Goal: Answer question/provide support: Share knowledge or assist other users

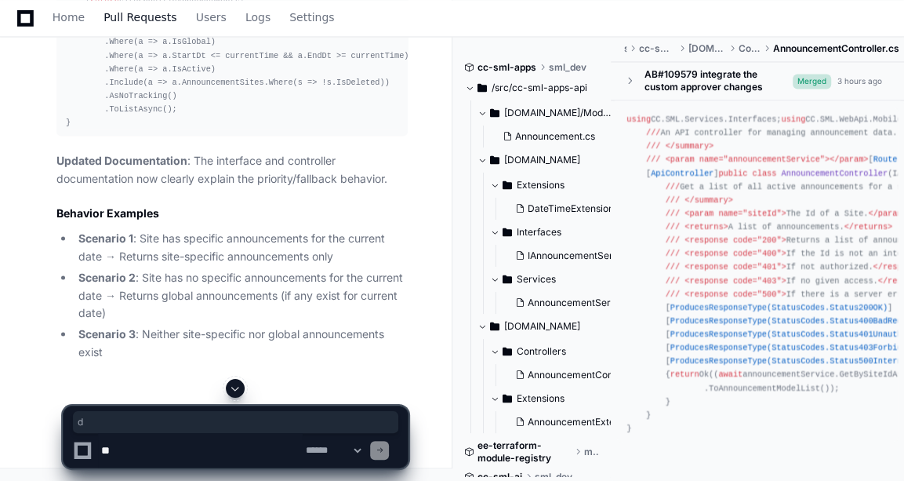
scroll to position [12663, 0]
click at [74, 13] on span "Home" at bounding box center [69, 17] width 32 height 9
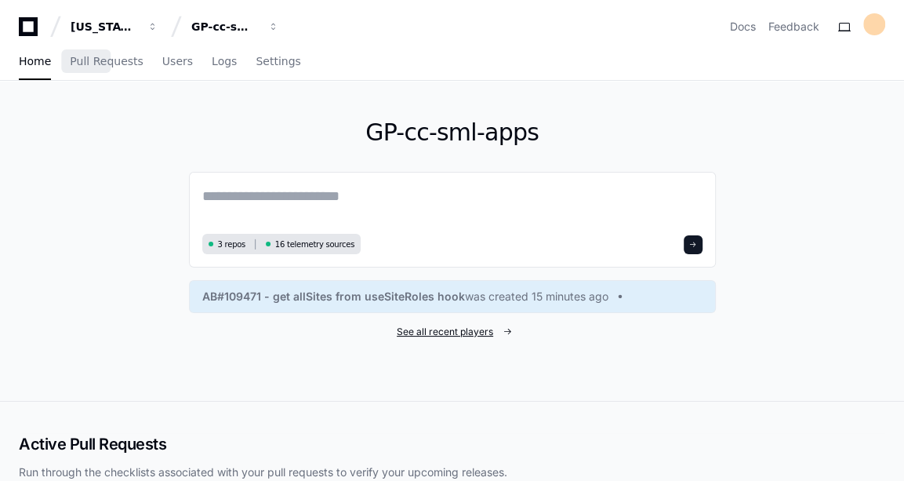
click at [464, 325] on span "See all recent players" at bounding box center [445, 331] width 96 height 13
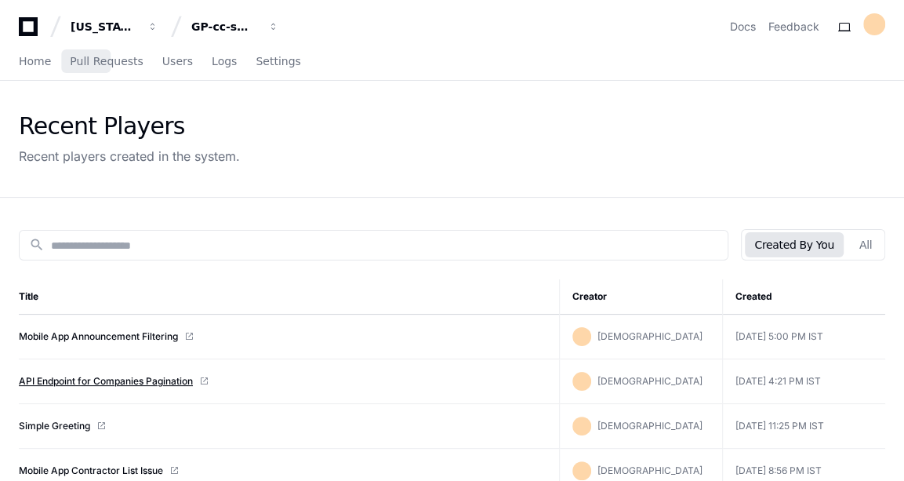
click at [118, 379] on link "API Endpoint for Companies Pagination" at bounding box center [106, 381] width 174 height 13
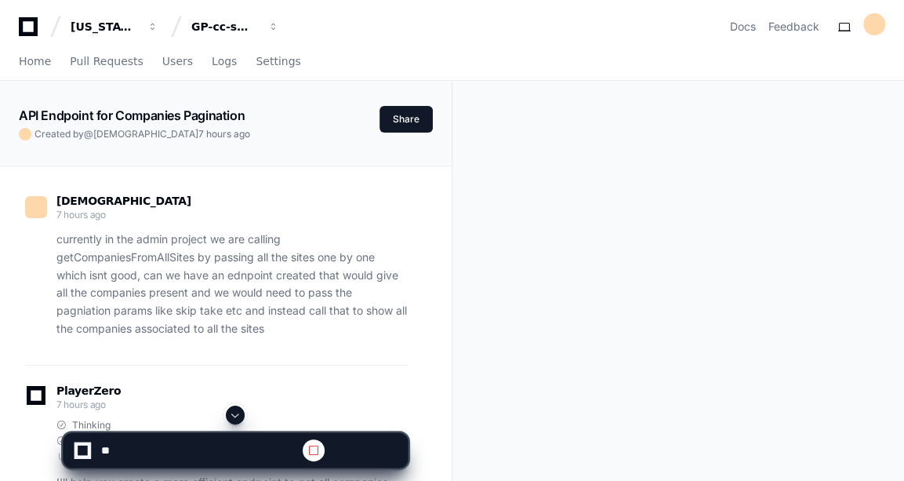
click at [232, 419] on span at bounding box center [235, 415] width 13 height 13
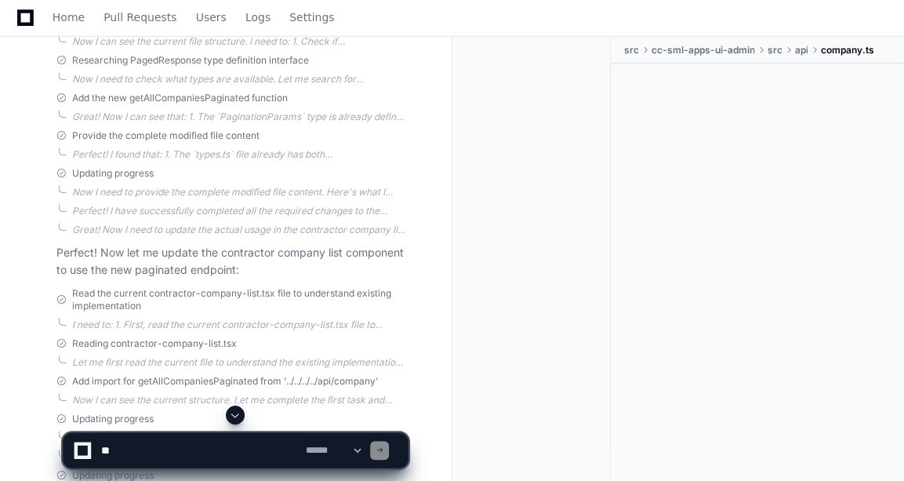
click at [232, 419] on span at bounding box center [235, 415] width 13 height 13
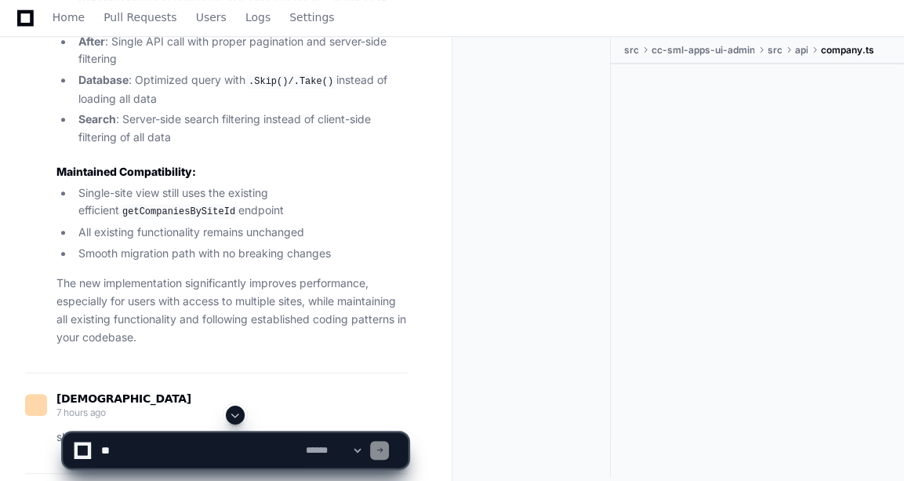
click at [232, 419] on span at bounding box center [235, 415] width 13 height 13
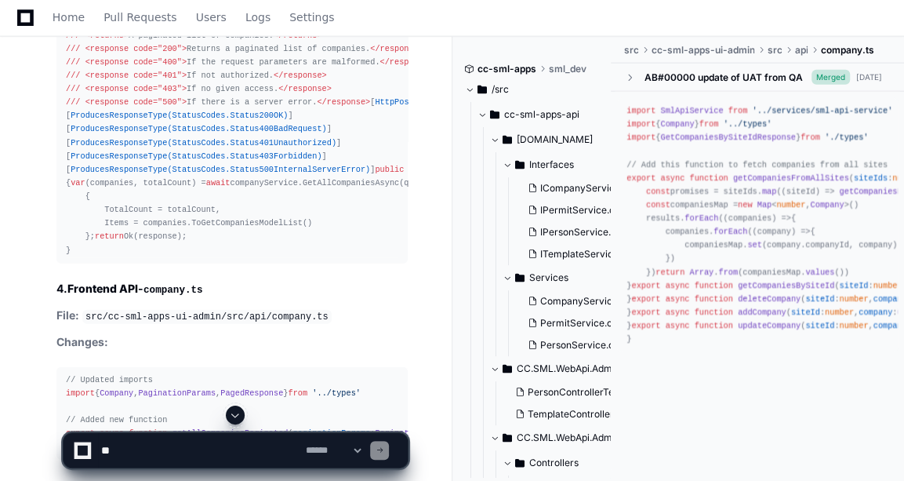
scroll to position [5515, 0]
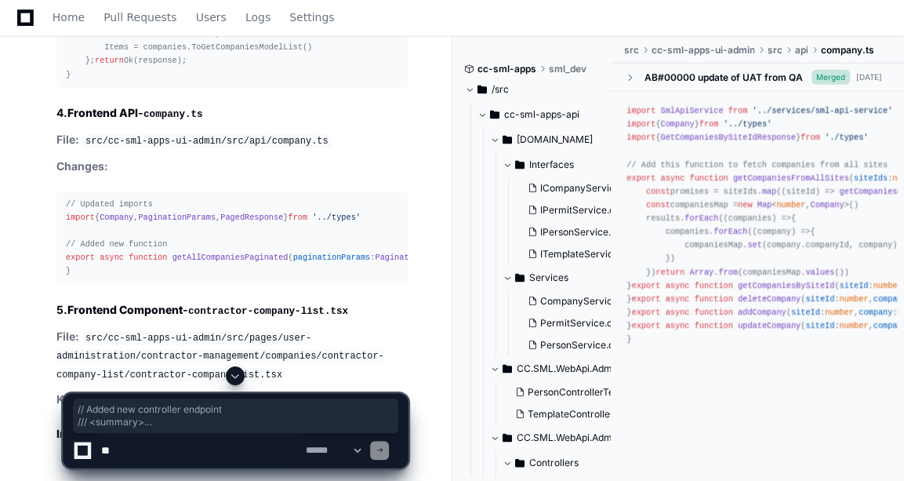
drag, startPoint x: 65, startPoint y: 107, endPoint x: 146, endPoint y: 274, distance: 186.2
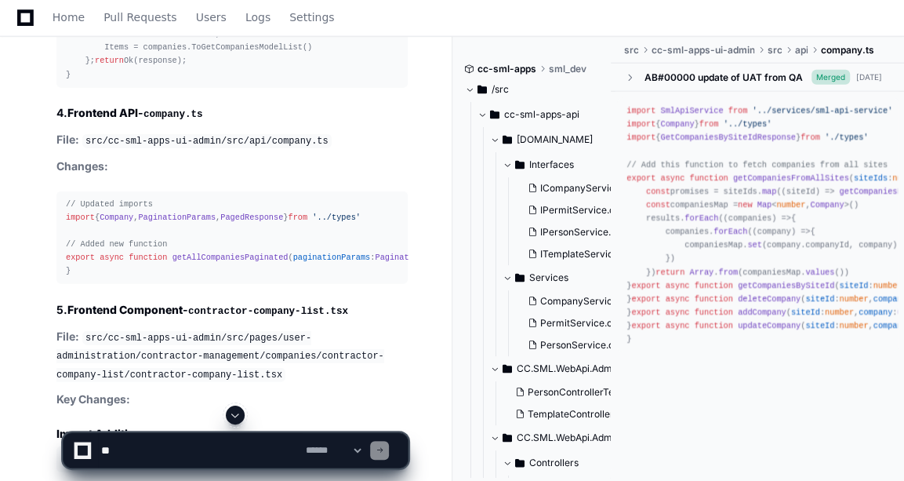
drag, startPoint x: 146, startPoint y: 274, endPoint x: 232, endPoint y: 69, distance: 222.8
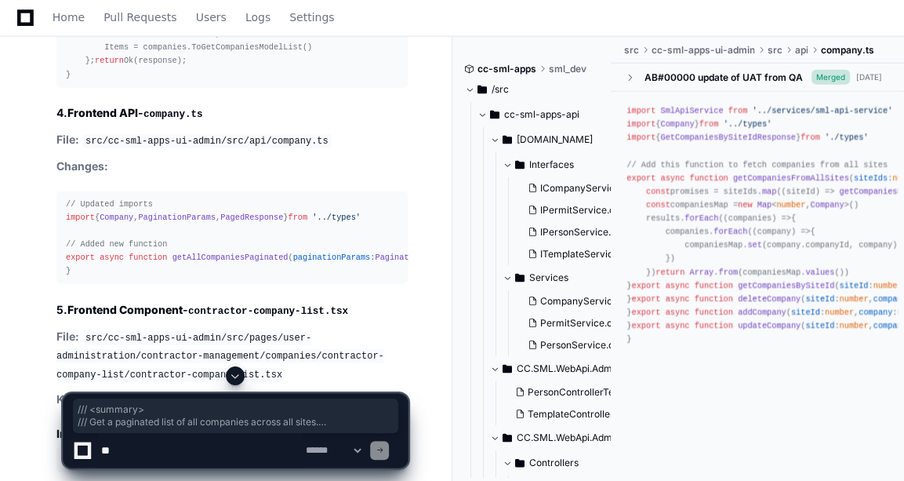
drag, startPoint x: 65, startPoint y: 115, endPoint x: 154, endPoint y: 290, distance: 196.4
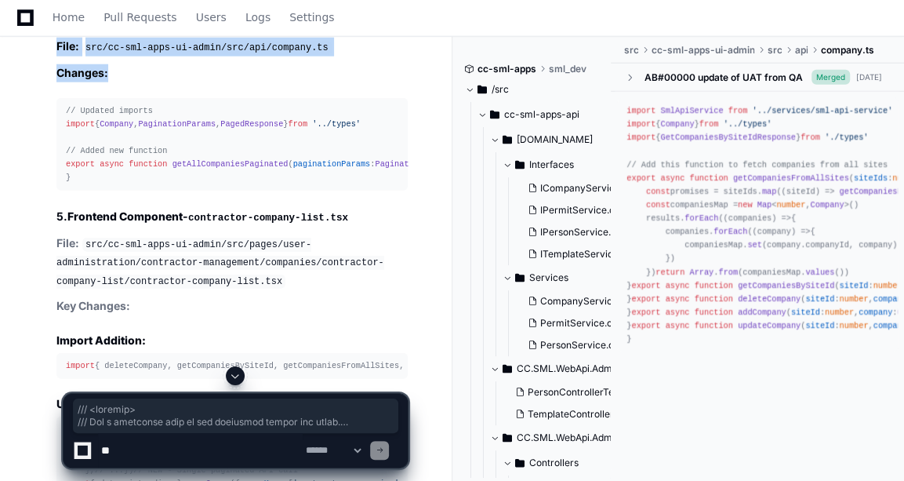
scroll to position [5685, 0]
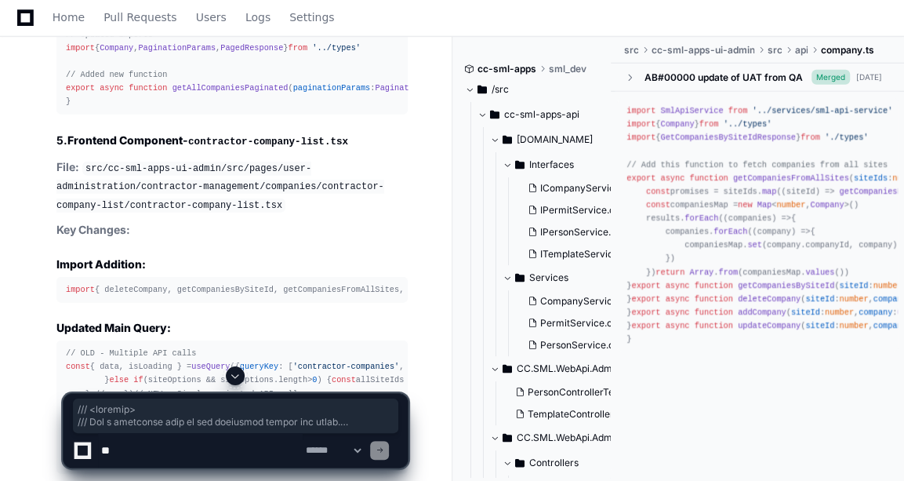
copy div "/// <summary> /// Get a paginated list of all companies across all sites. /// <…"
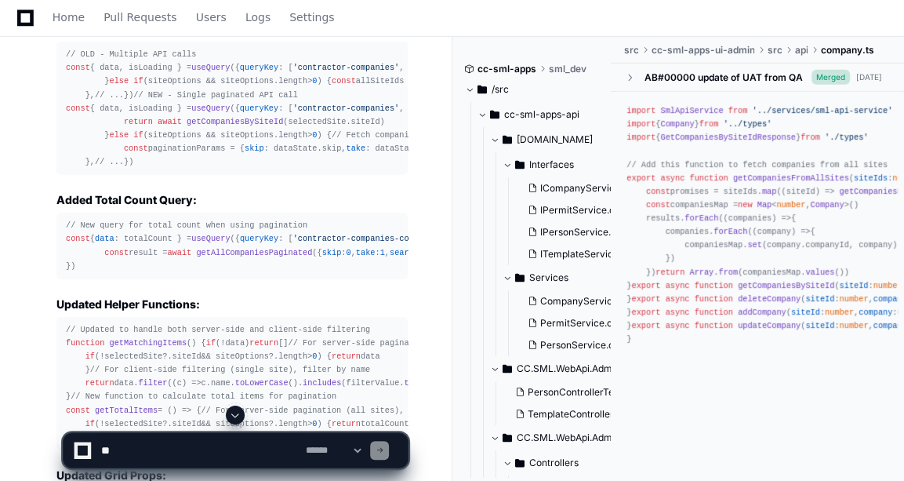
scroll to position [5984, 0]
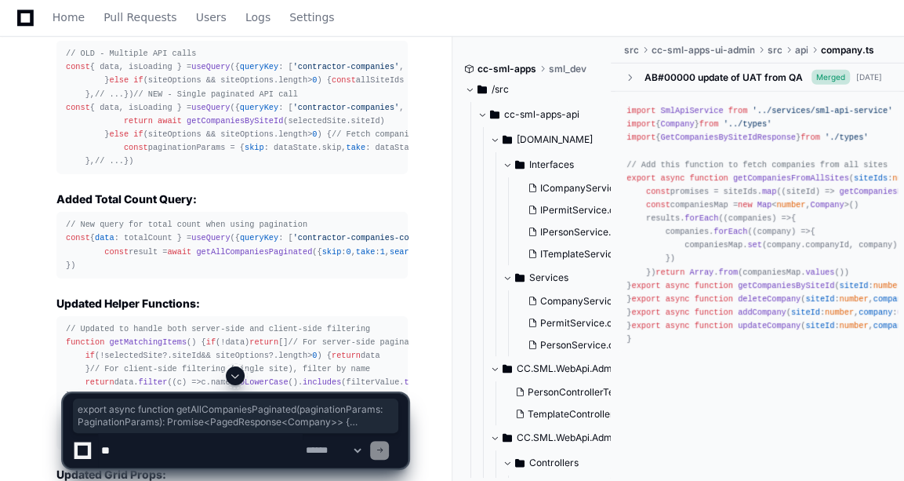
drag, startPoint x: 62, startPoint y: 191, endPoint x: 86, endPoint y: 232, distance: 48.1
copy div "export async function getAllCompaniesPaginated ( paginationParams : PaginationP…"
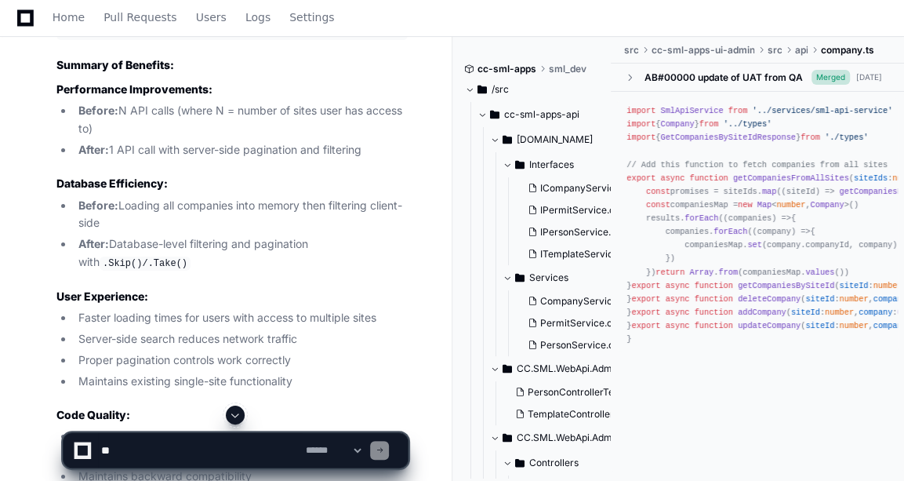
scroll to position [6563, 0]
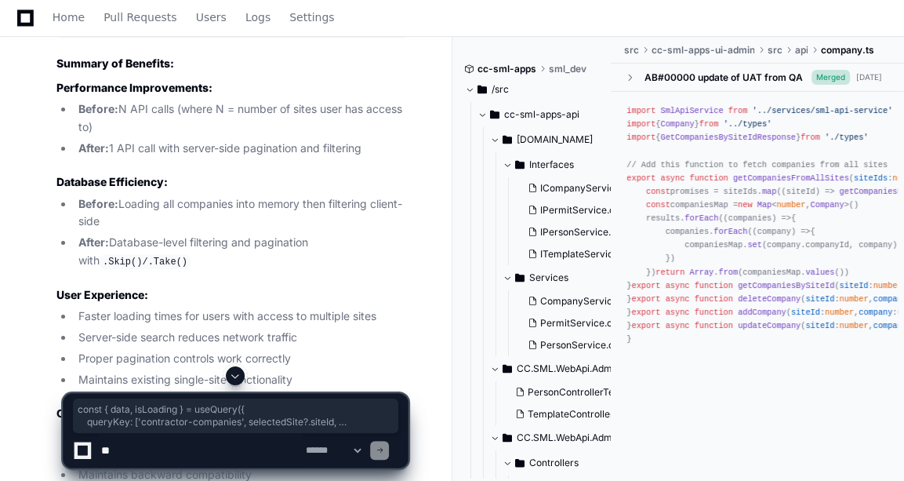
drag, startPoint x: 66, startPoint y: 117, endPoint x: 78, endPoint y: 363, distance: 246.5
copy div "const { data, isLoading } = useQuery ({ queryKey : [ 'contractor-companies' , s…"
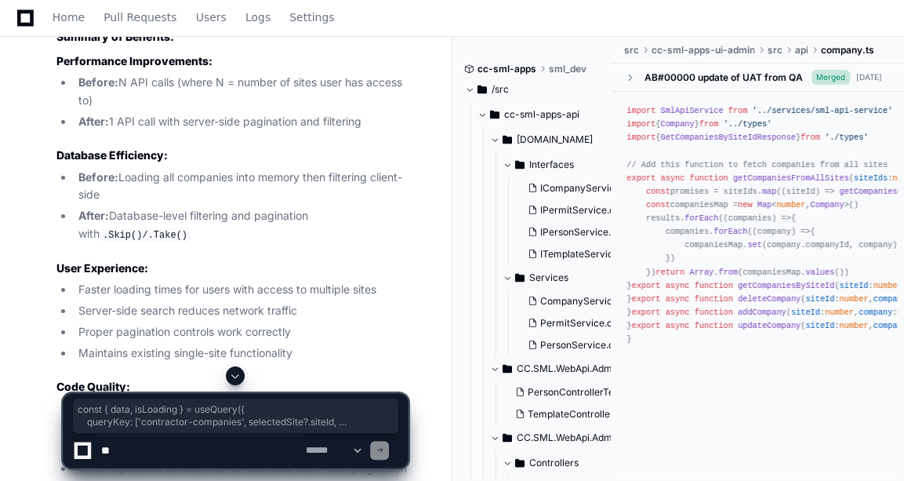
scroll to position [0, 3]
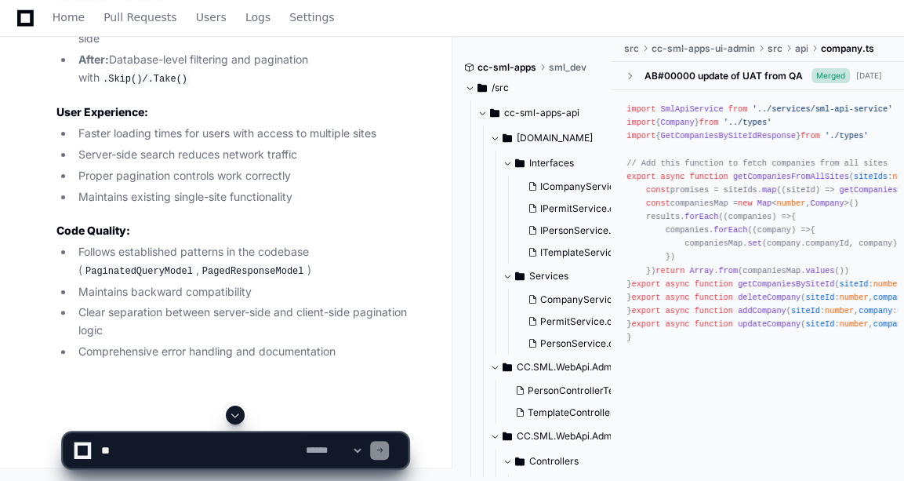
scroll to position [6848, 0]
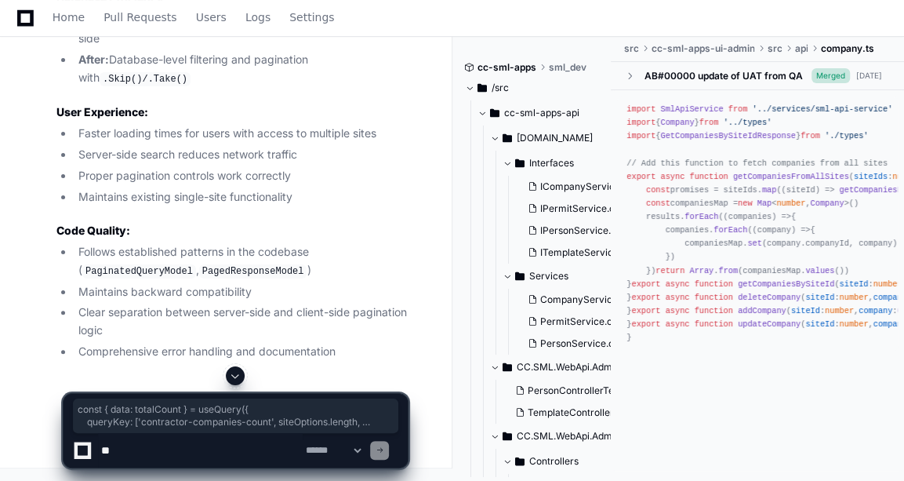
drag, startPoint x: 62, startPoint y: 164, endPoint x: 88, endPoint y: 335, distance: 172.9
copy div "const { data : totalCount } = useQuery ({ queryKey : [ 'contractor-companies-co…"
drag, startPoint x: 61, startPoint y: 81, endPoint x: 86, endPoint y: 319, distance: 239.7
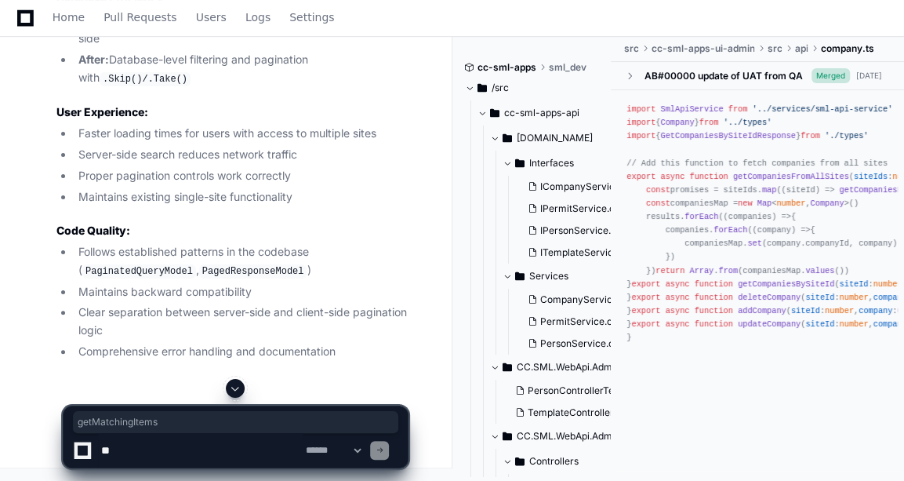
copy span "getMatchingItems"
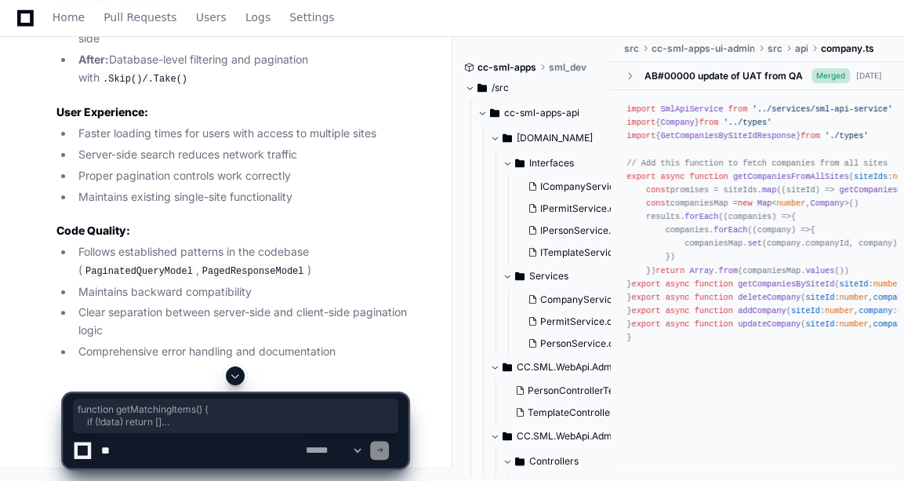
drag, startPoint x: 78, startPoint y: 184, endPoint x: 45, endPoint y: 85, distance: 103.9
copy div "function getMatchingItems ( ) { if (!data) return [] // For server-side paginat…"
drag, startPoint x: 65, startPoint y: 169, endPoint x: 90, endPoint y: 271, distance: 105.7
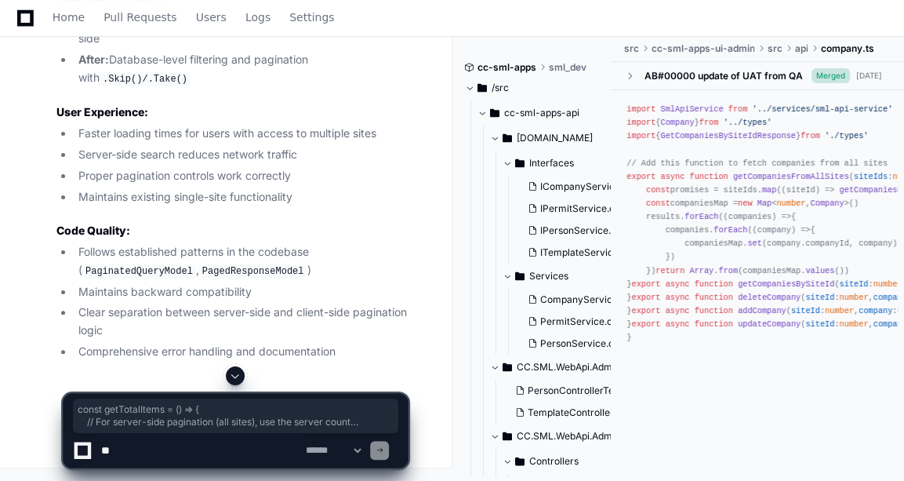
copy div "const getTotalItems = ( ) => { // For server-side pagination (all sites), use t…"
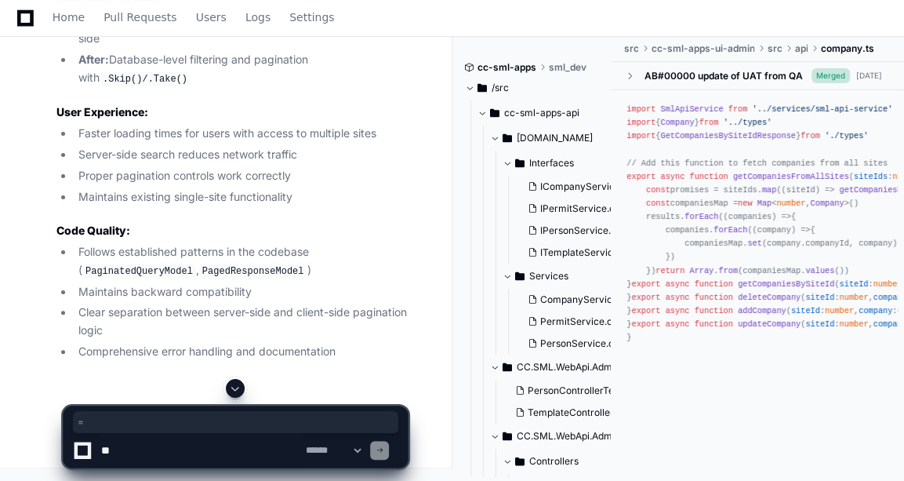
copy article "totalItems={ getTotalItems ()}"
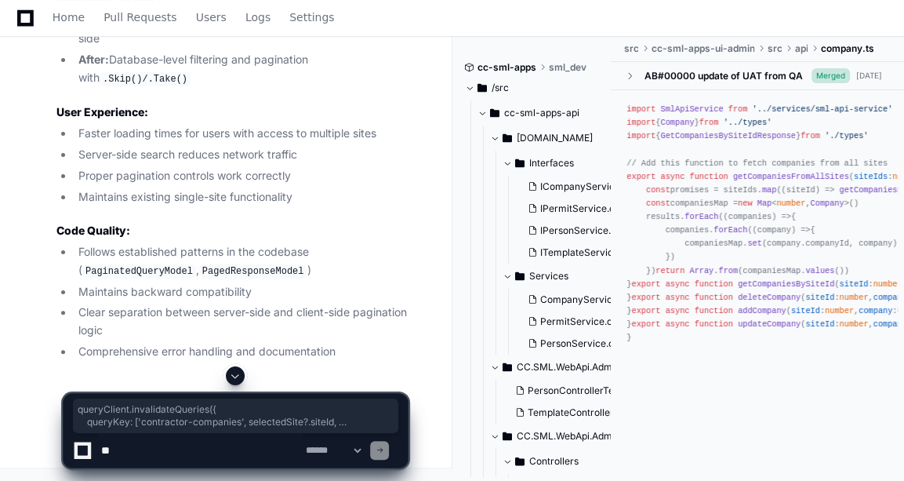
drag, startPoint x: 65, startPoint y: 211, endPoint x: 83, endPoint y: 269, distance: 60.8
copy div "queryClient. invalidateQueries ({ queryKey : [ 'contractor-companies' , selecte…"
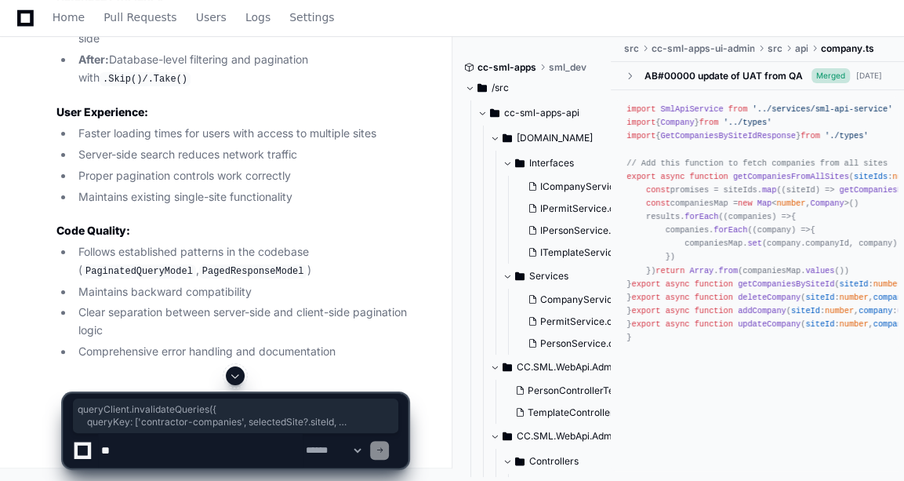
drag, startPoint x: 80, startPoint y: 232, endPoint x: 63, endPoint y: 213, distance: 26.1
copy div "queryClient. invalidateQueries ({ queryKey : [ 'contractor-companies' , selecte…"
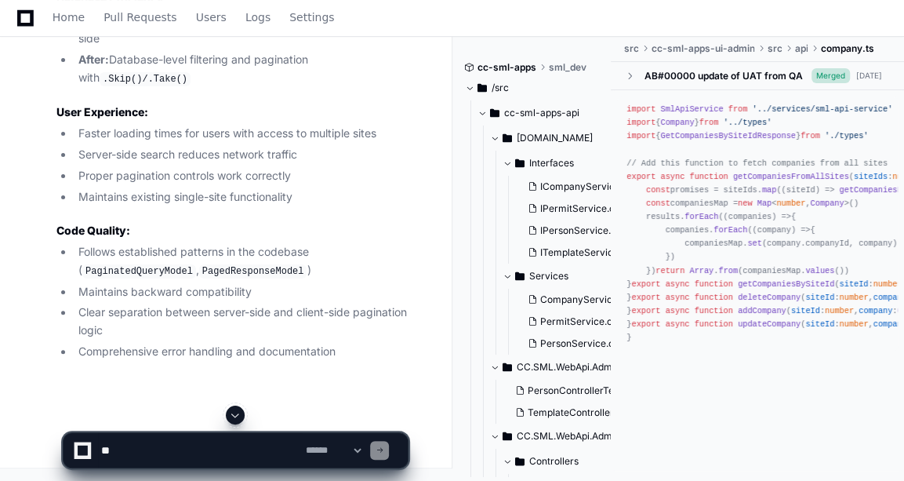
scroll to position [0, 215]
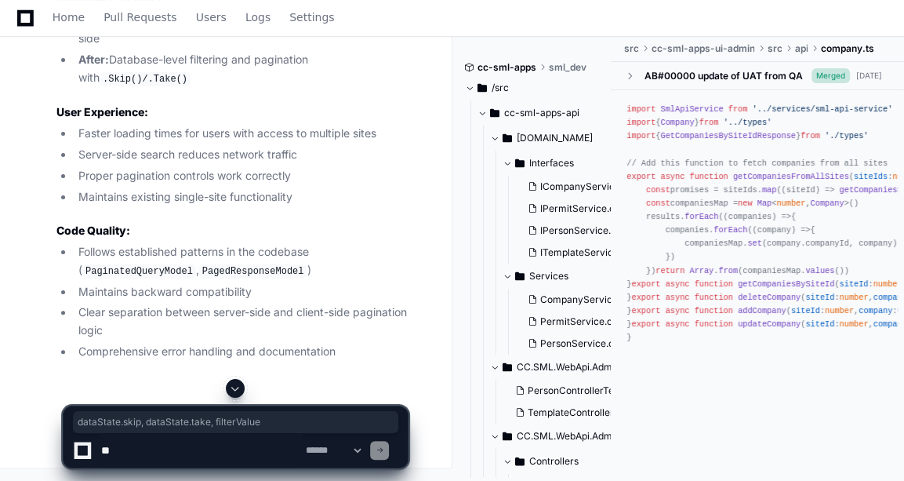
drag, startPoint x: 210, startPoint y: 221, endPoint x: 402, endPoint y: 219, distance: 191.4
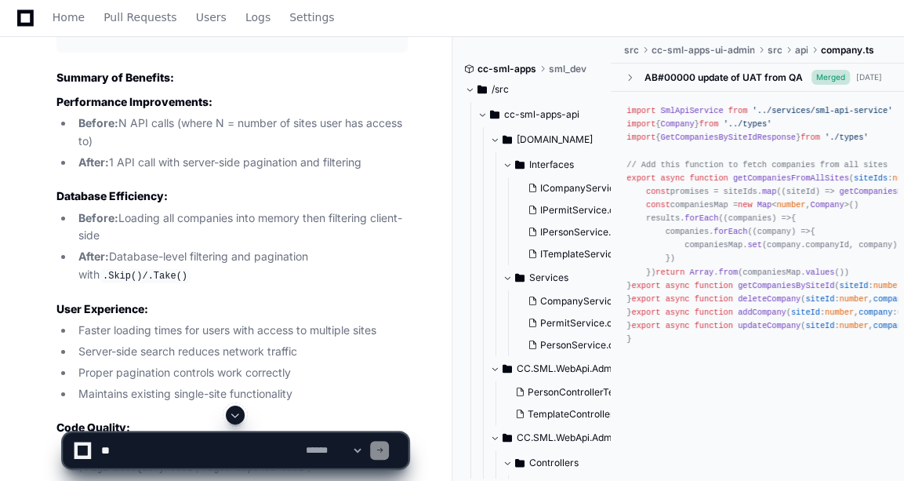
scroll to position [6570, 0]
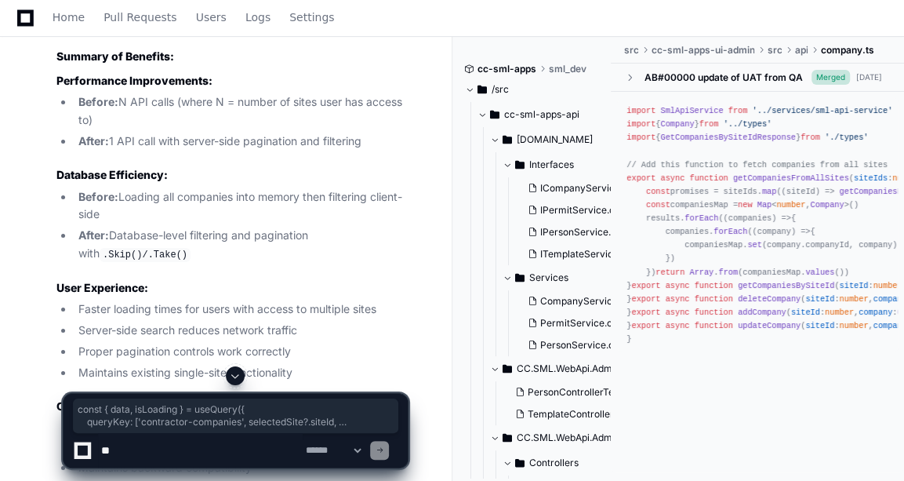
drag, startPoint x: 61, startPoint y: 110, endPoint x: 84, endPoint y: 364, distance: 255.1
drag, startPoint x: 84, startPoint y: 364, endPoint x: 167, endPoint y: 447, distance: 117.6
click at [167, 447] on textarea at bounding box center [200, 450] width 205 height 35
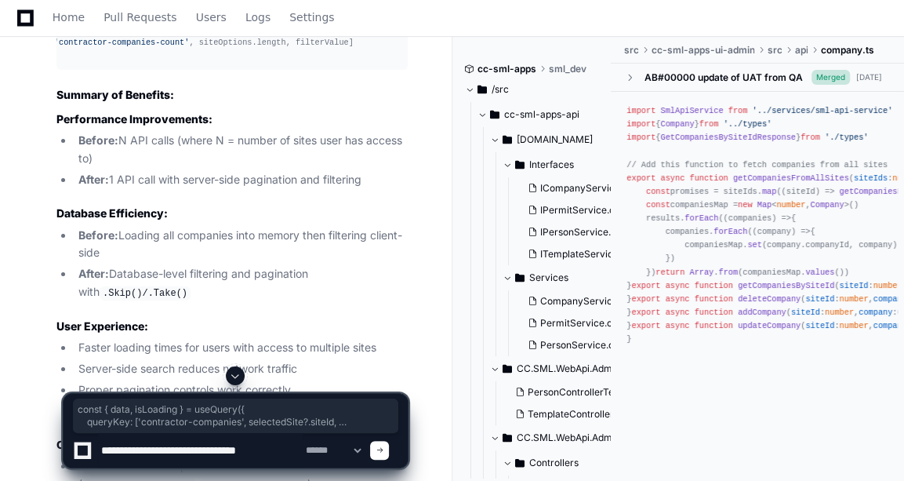
scroll to position [6417, 0]
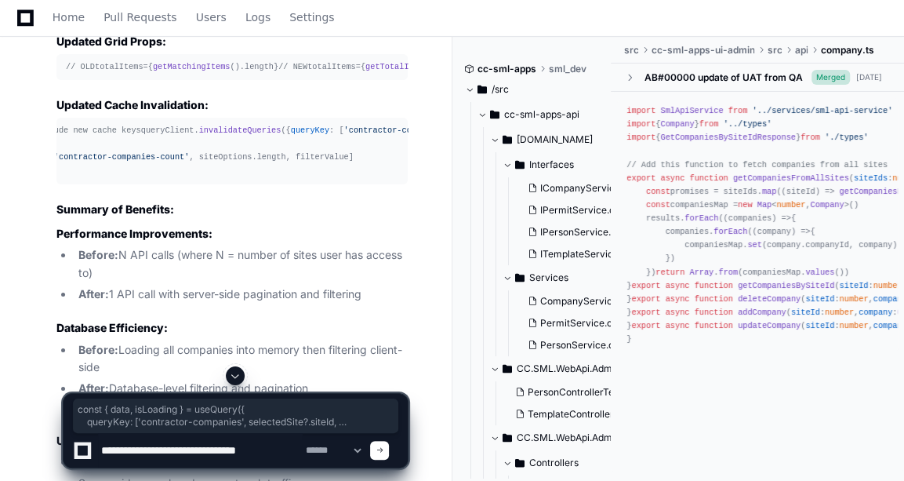
type textarea "**********"
drag, startPoint x: 286, startPoint y: 456, endPoint x: 172, endPoint y: 456, distance: 114.5
click at [172, 456] on textarea at bounding box center [200, 450] width 205 height 35
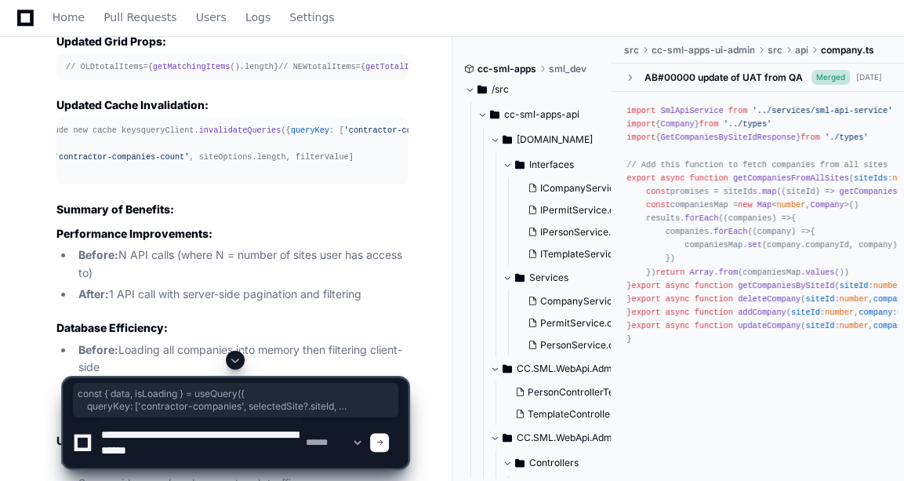
type textarea "**********"
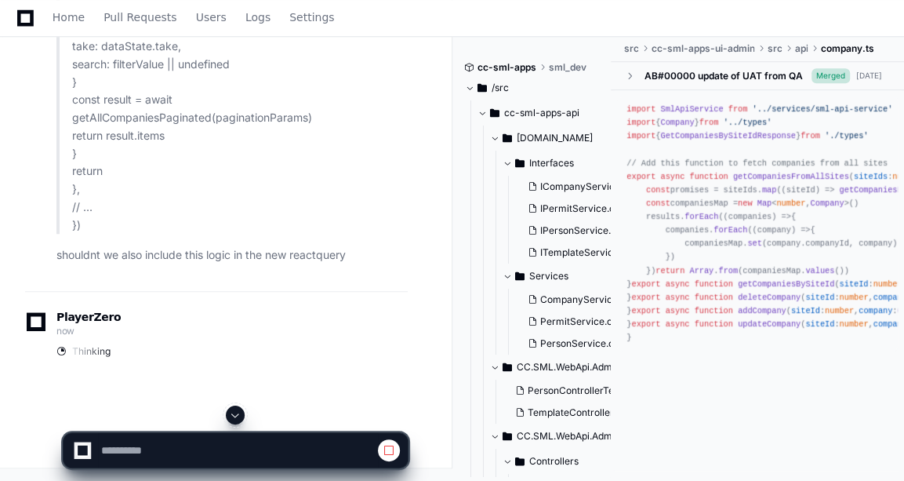
scroll to position [8490, 0]
click at [387, 441] on button at bounding box center [389, 450] width 22 height 22
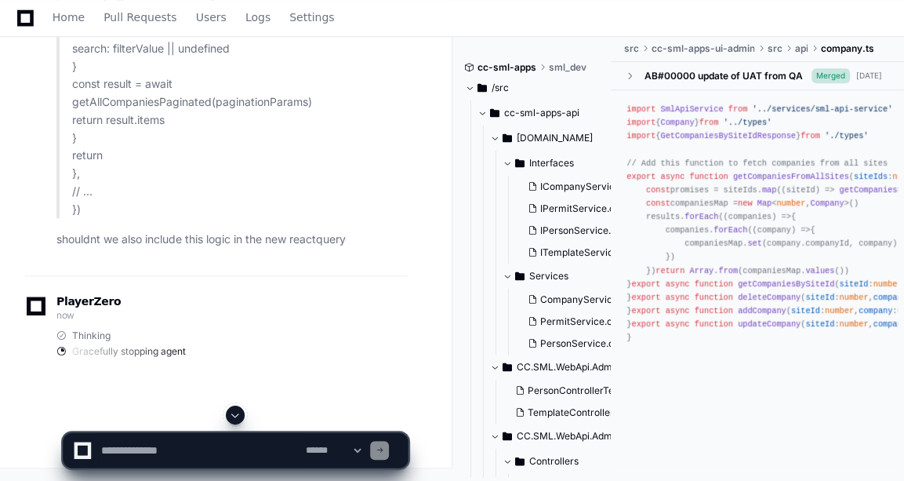
click at [211, 379] on div "PlayerZero now Thinking Gracefully stopping agent" at bounding box center [216, 328] width 383 height 107
click at [140, 453] on textarea at bounding box center [200, 450] width 205 height 35
paste textarea "**********"
type textarea "**********"
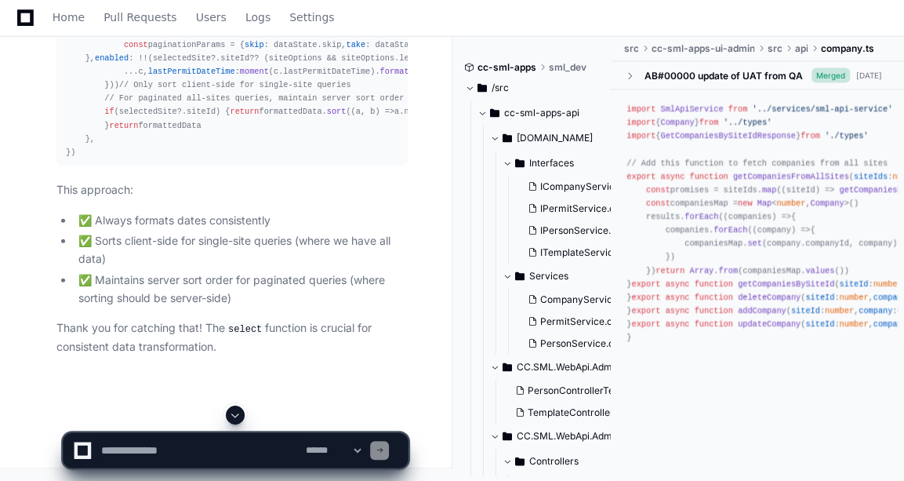
scroll to position [9184, 0]
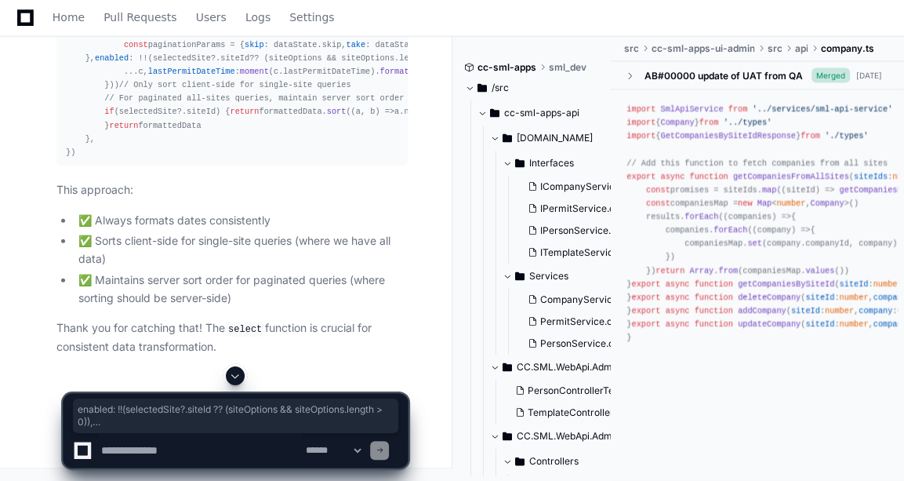
drag, startPoint x: 85, startPoint y: 253, endPoint x: 67, endPoint y: 82, distance: 172.7
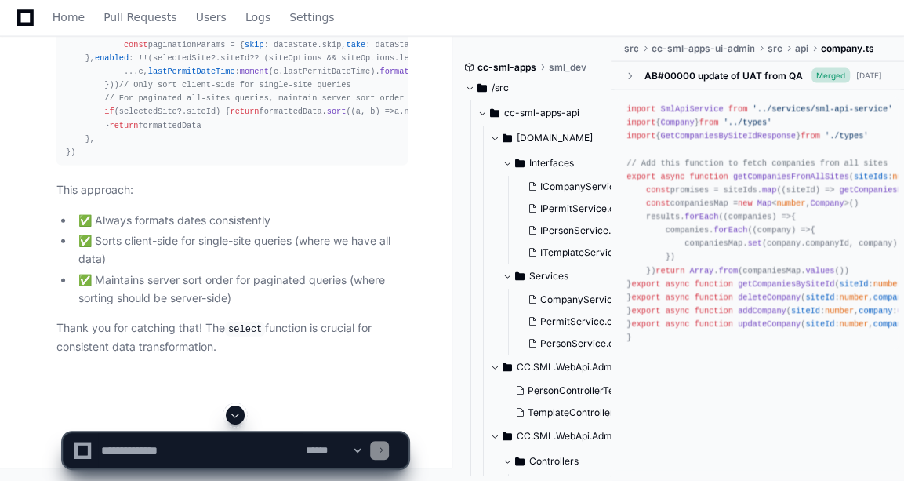
click at [145, 460] on textarea at bounding box center [200, 450] width 205 height 35
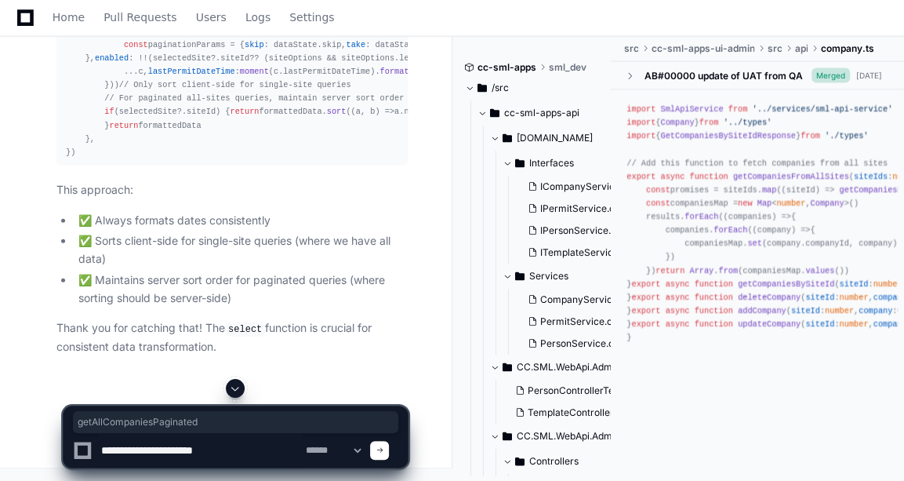
click at [243, 448] on textarea at bounding box center [200, 450] width 205 height 35
paste textarea "**********"
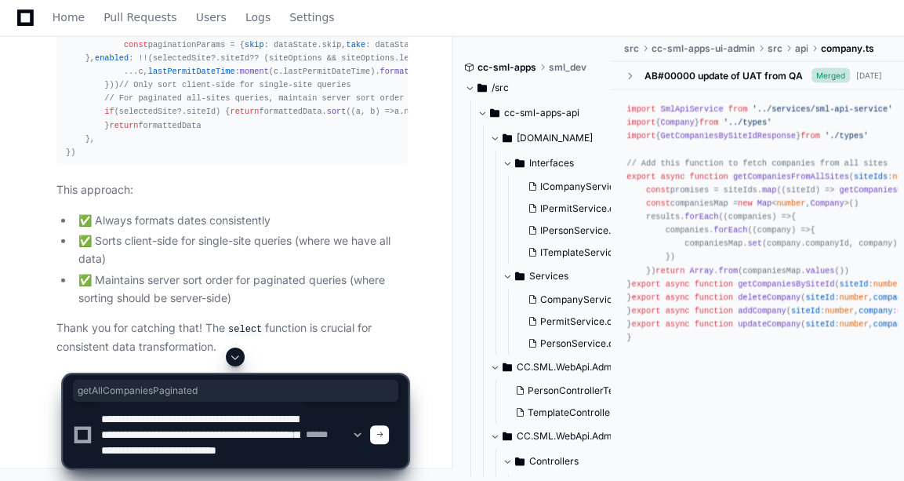
scroll to position [20, 0]
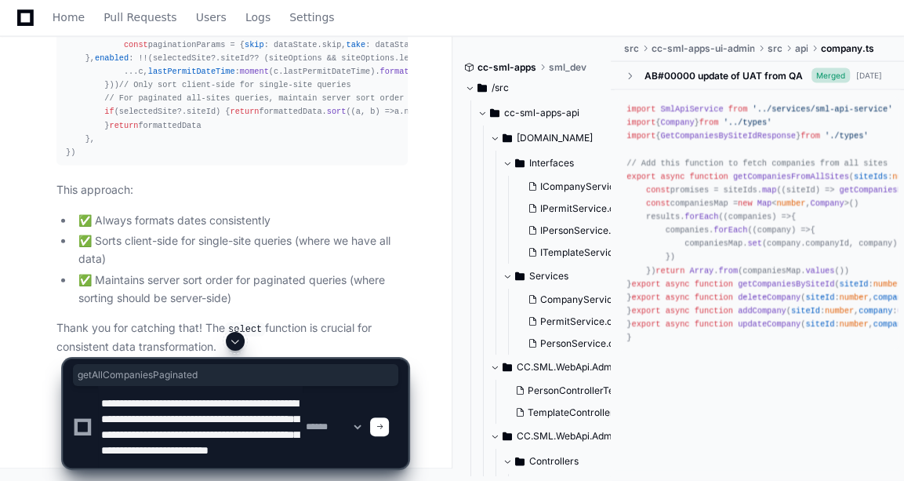
type textarea "**********"
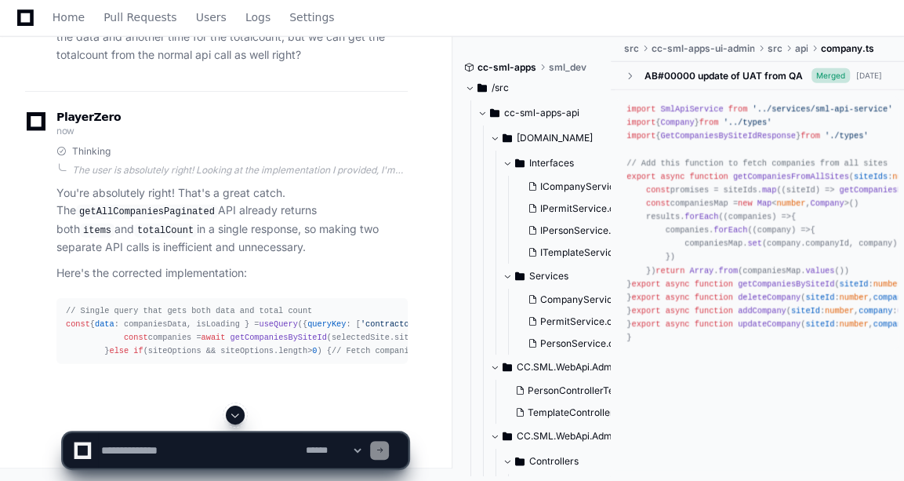
scroll to position [10740, 0]
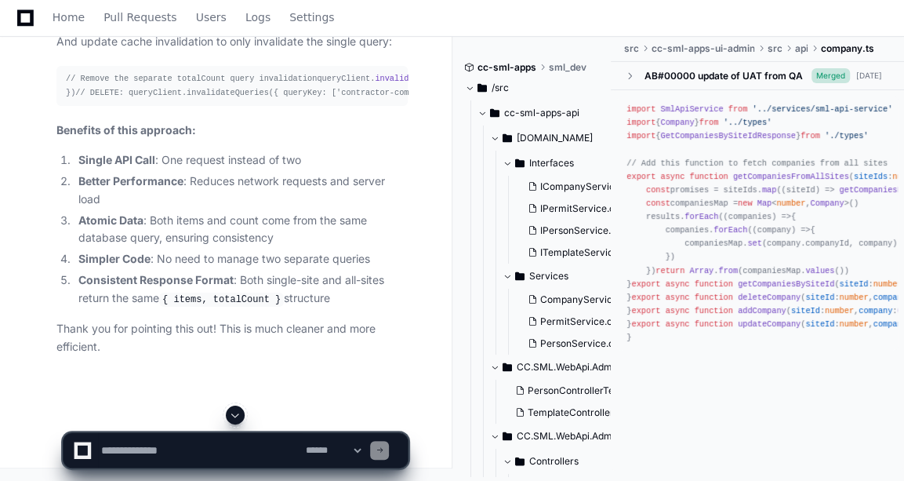
click at [238, 416] on span at bounding box center [235, 415] width 13 height 13
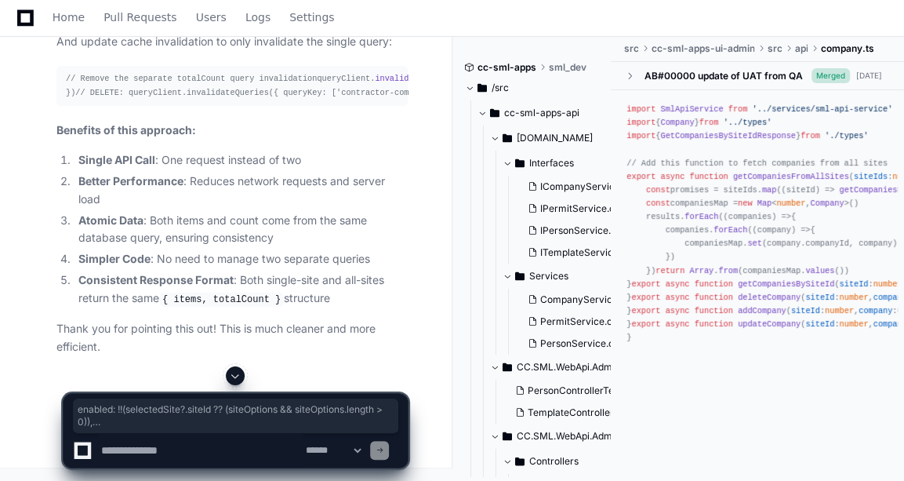
drag, startPoint x: 78, startPoint y: 384, endPoint x: 72, endPoint y: 218, distance: 166.4
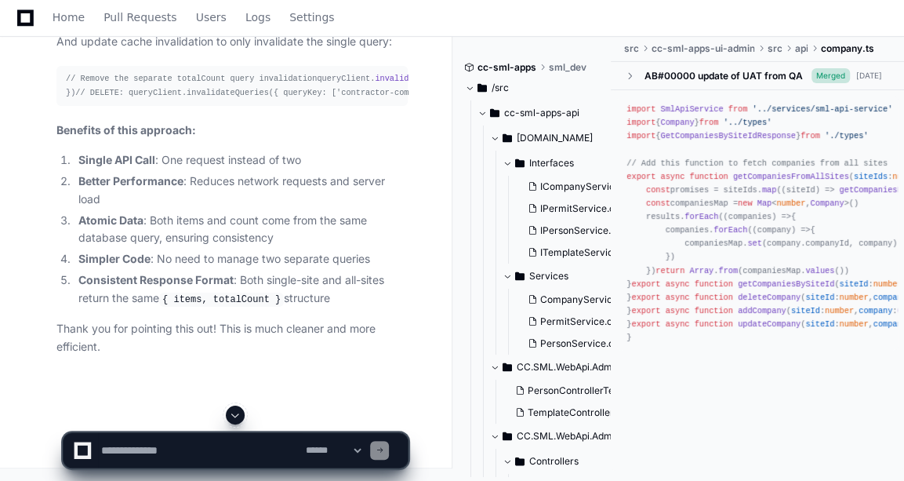
scroll to position [11165, 0]
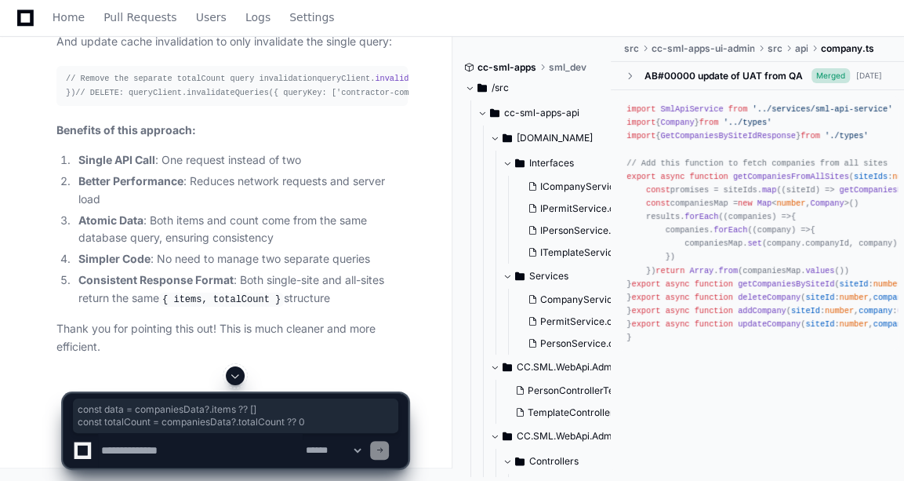
drag, startPoint x: 67, startPoint y: 282, endPoint x: 298, endPoint y: 295, distance: 230.9
drag, startPoint x: 64, startPoint y: 82, endPoint x: 90, endPoint y: 190, distance: 110.7
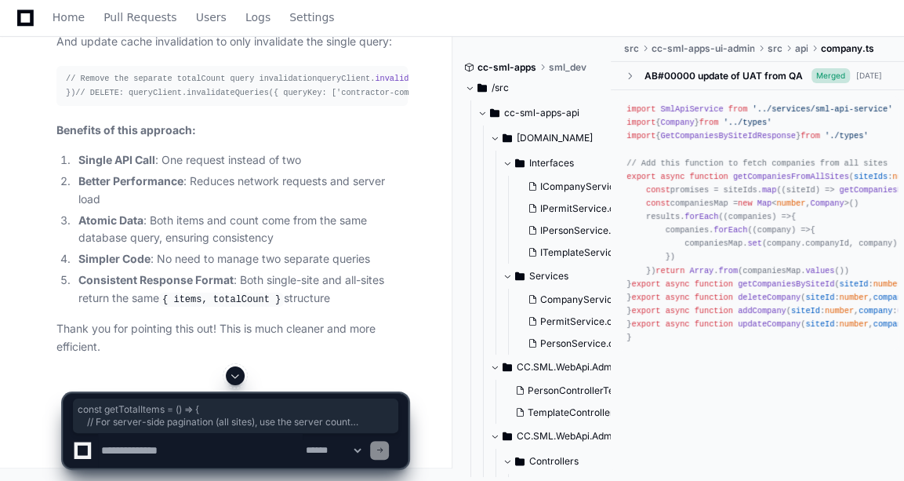
drag, startPoint x: 75, startPoint y: 313, endPoint x: 67, endPoint y: 216, distance: 97.6
